Goal: Task Accomplishment & Management: Manage account settings

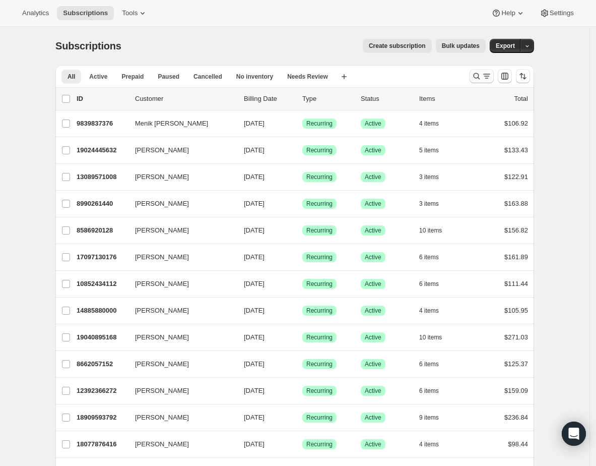
click at [476, 80] on icon "Search and filter results" at bounding box center [477, 76] width 10 height 10
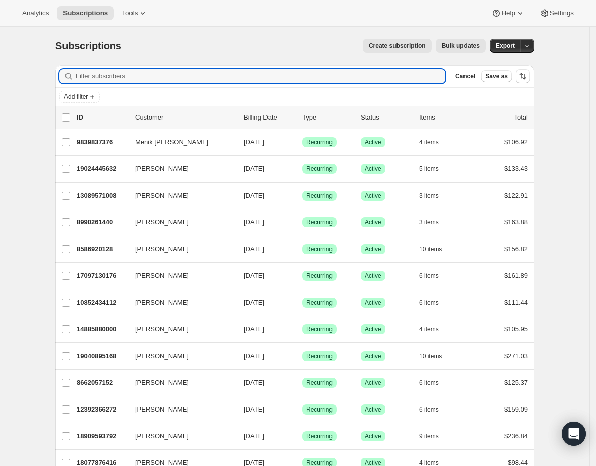
paste input "j.puttock@rogers.com"
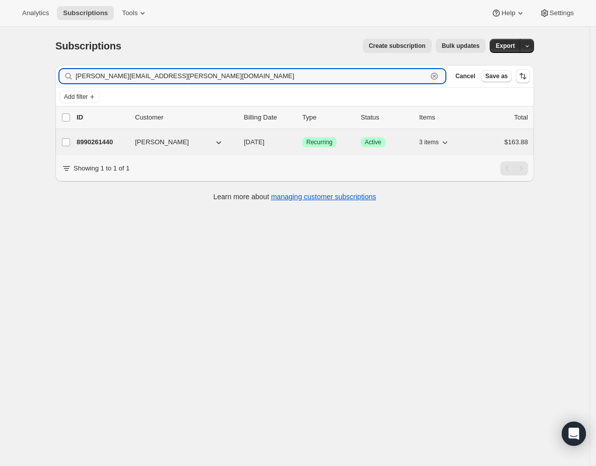
type input "j.puttock@rogers.com"
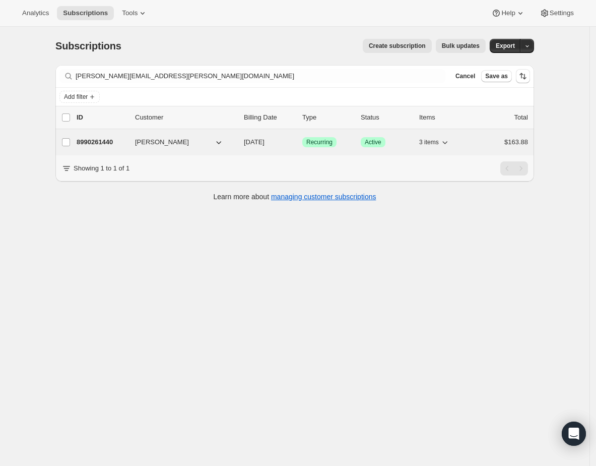
click at [101, 139] on p "8990261440" at bounding box center [102, 142] width 50 height 10
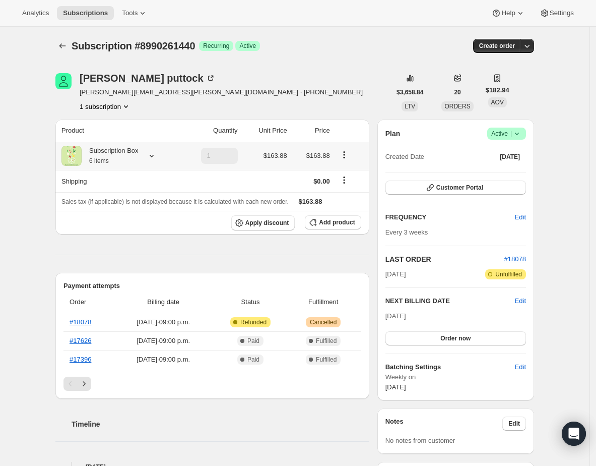
click at [156, 154] on icon at bounding box center [152, 156] width 10 height 10
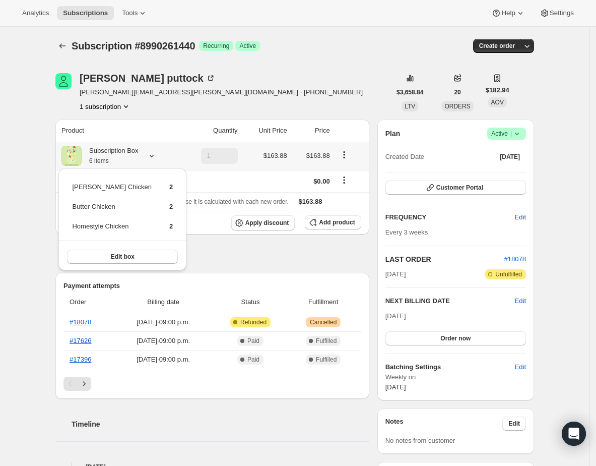
click at [156, 154] on icon at bounding box center [152, 156] width 10 height 10
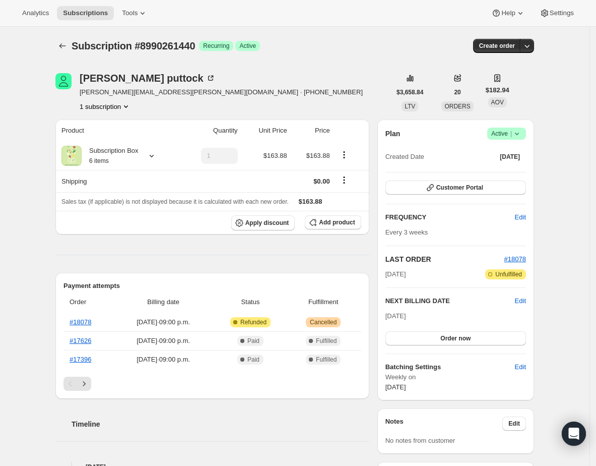
click at [563, 202] on div "Subscription #8990261440. This page is ready Subscription #8990261440 Success R…" at bounding box center [295, 459] width 590 height 865
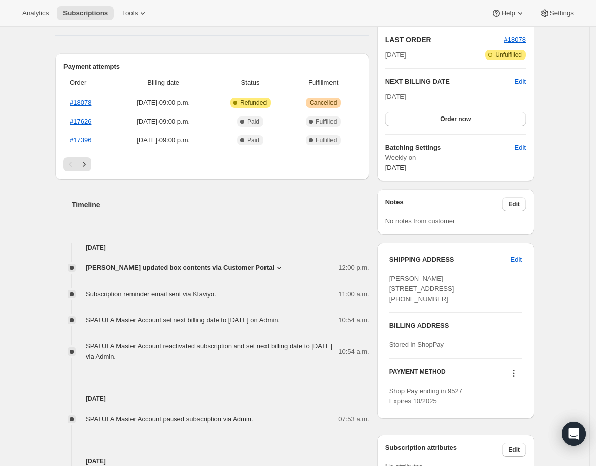
scroll to position [204, 0]
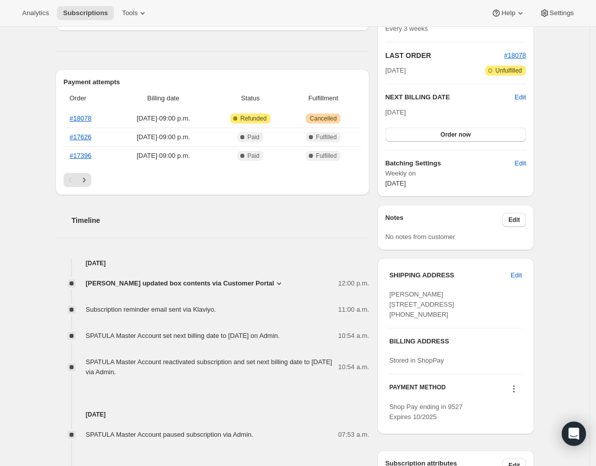
click at [274, 280] on icon at bounding box center [279, 283] width 10 height 10
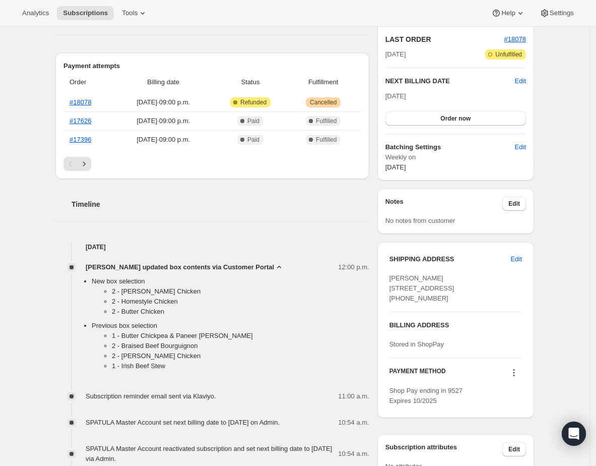
scroll to position [222, 0]
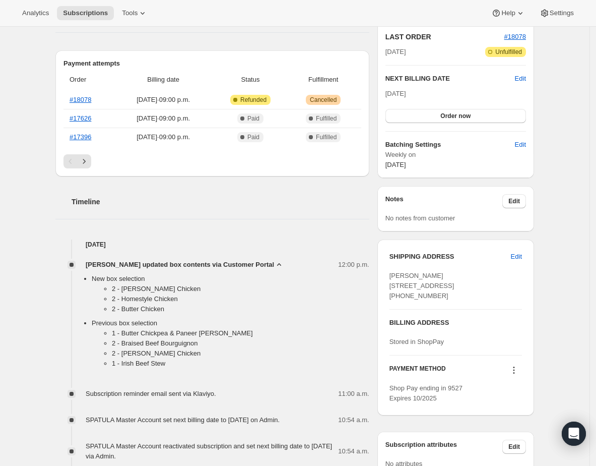
click at [565, 269] on div "Subscription #8990261440. This page is ready Subscription #8990261440 Success R…" at bounding box center [295, 289] width 590 height 968
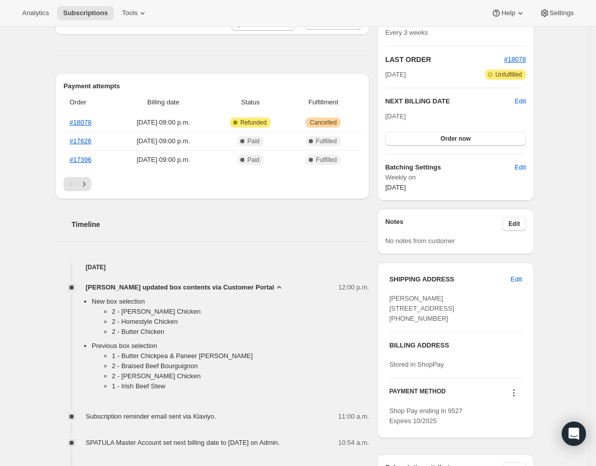
scroll to position [152, 0]
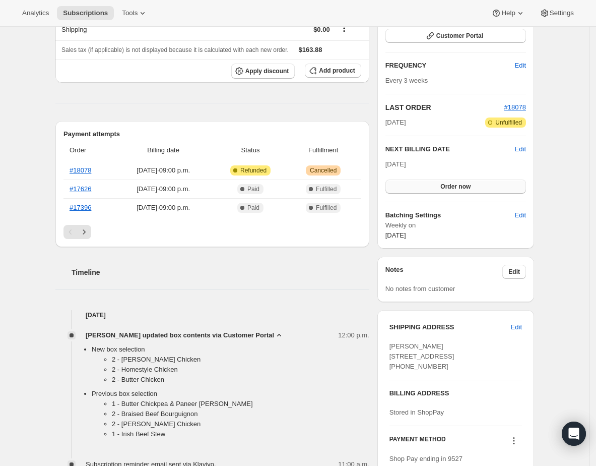
click at [507, 187] on button "Order now" at bounding box center [455, 186] width 141 height 14
click at [545, 188] on div "Subscription #8990261440. This page is ready Subscription #8990261440 Success R…" at bounding box center [294, 359] width 503 height 968
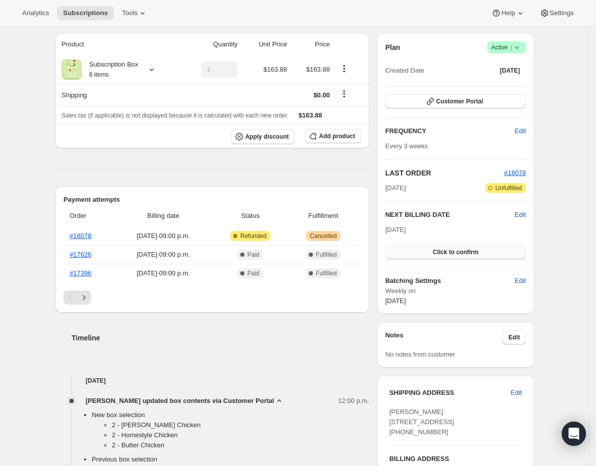
scroll to position [102, 0]
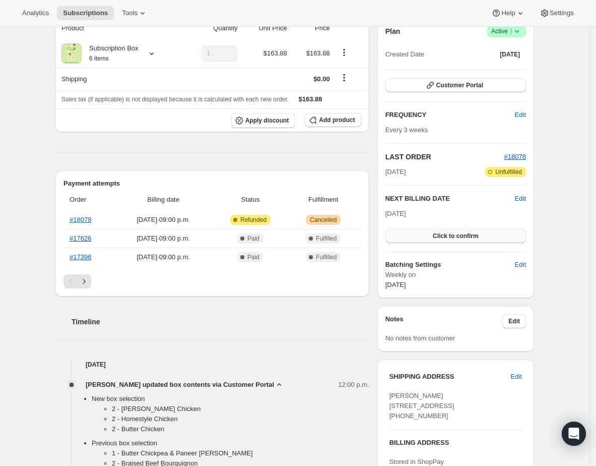
click at [469, 240] on button "Click to confirm" at bounding box center [455, 236] width 141 height 14
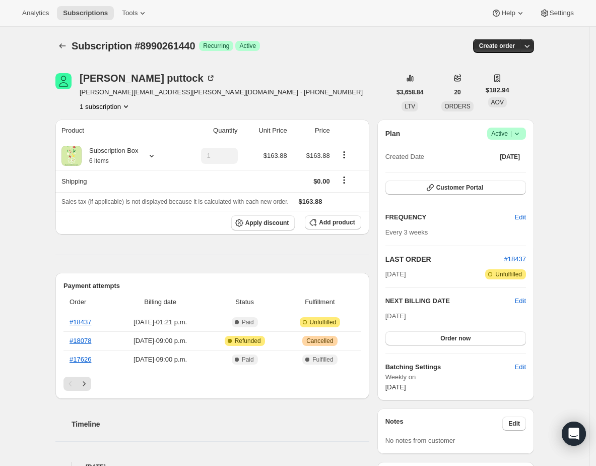
click at [569, 214] on div "Subscription #8990261440. This page is ready Subscription #8990261440 Success R…" at bounding box center [295, 472] width 590 height 891
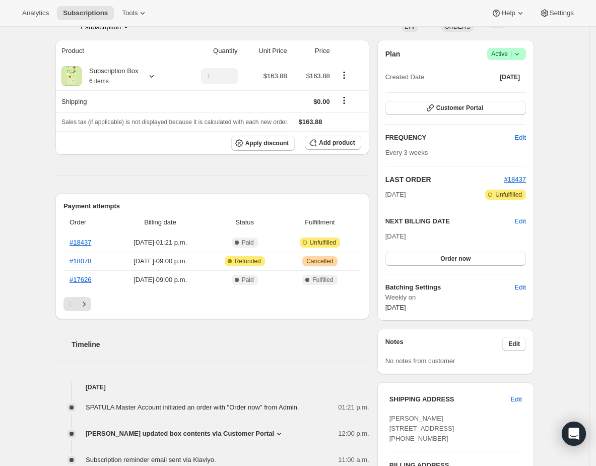
scroll to position [83, 0]
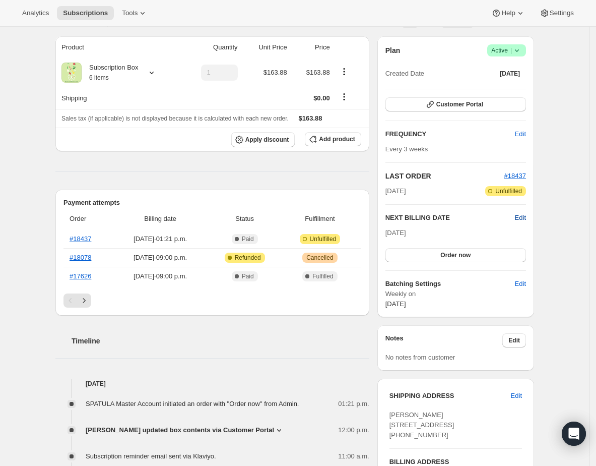
click at [522, 219] on span "Edit" at bounding box center [520, 218] width 11 height 10
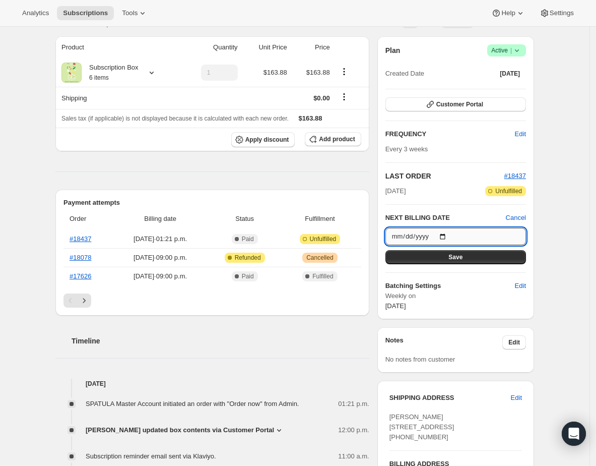
click at [452, 232] on input "[DATE]" at bounding box center [455, 236] width 141 height 17
click at [154, 72] on icon at bounding box center [152, 73] width 4 height 3
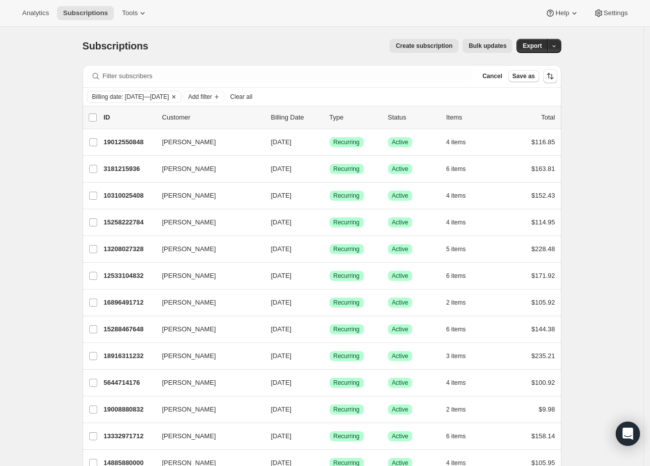
click at [178, 94] on icon "Clear" at bounding box center [174, 97] width 8 height 8
